Goal: Obtain resource: Obtain resource

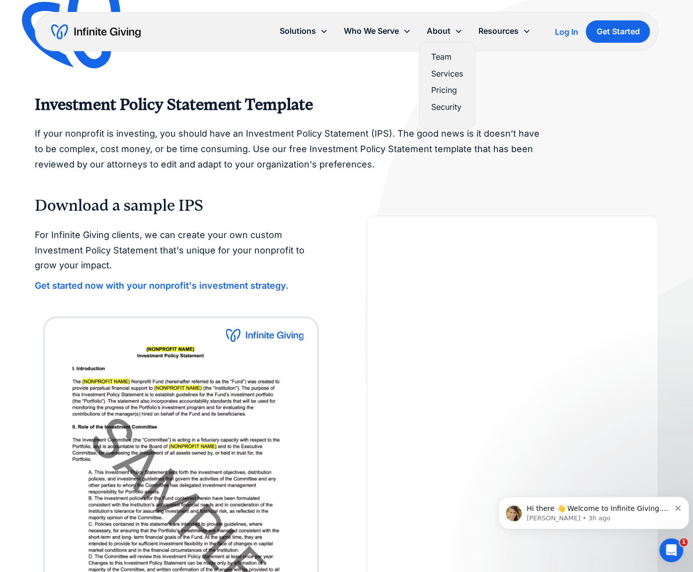
click at [445, 74] on link "Services" at bounding box center [447, 73] width 32 height 13
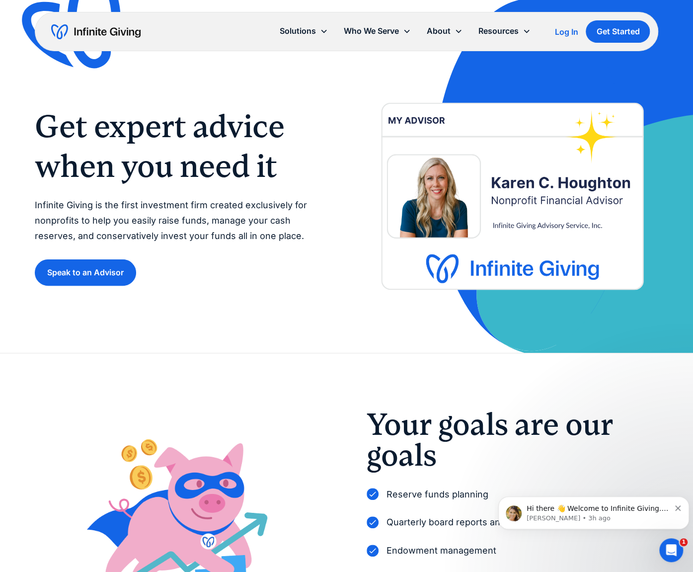
click at [646, 399] on div "Your goals are our goals Reserve funds planning Quarterly board reports and mee…" at bounding box center [347, 523] width 624 height 340
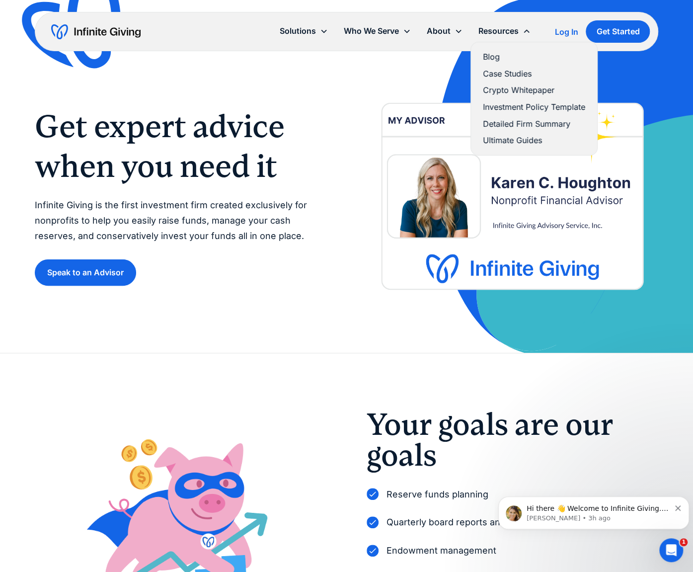
click at [515, 105] on link "Investment Policy Template" at bounding box center [534, 106] width 102 height 13
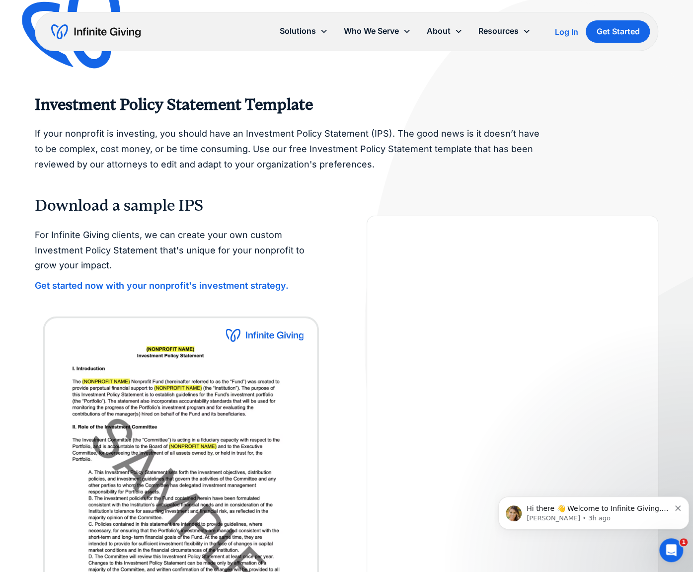
click at [679, 129] on img at bounding box center [614, 341] width 504 height 683
